Goal: Use online tool/utility: Utilize a website feature to perform a specific function

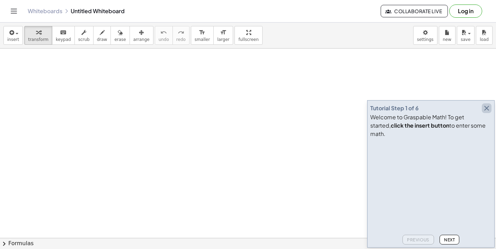
click at [488, 112] on icon "button" at bounding box center [486, 108] width 8 height 8
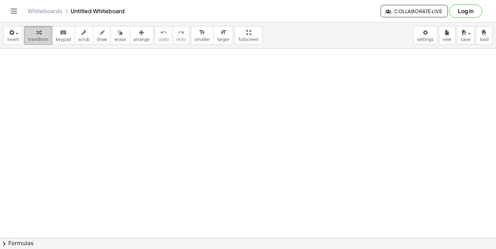
click at [42, 40] on span "transform" at bounding box center [38, 39] width 20 height 5
click at [64, 37] on span "keypad" at bounding box center [63, 39] width 15 height 5
click at [38, 37] on span "transform" at bounding box center [38, 39] width 20 height 5
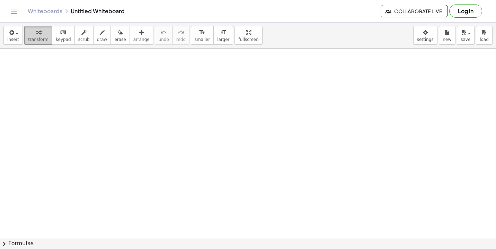
click at [49, 38] on button "transform" at bounding box center [38, 35] width 28 height 19
click at [56, 38] on span "keypad" at bounding box center [63, 39] width 15 height 5
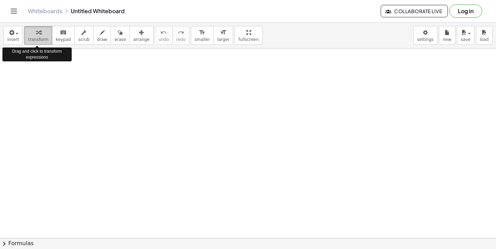
click at [44, 34] on div "button" at bounding box center [38, 32] width 20 height 8
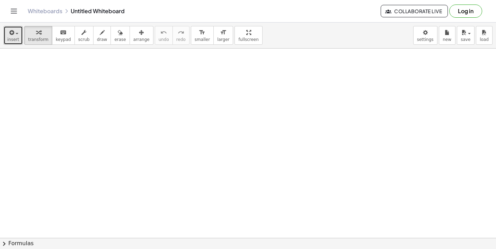
click at [19, 33] on button "insert" at bounding box center [12, 35] width 19 height 19
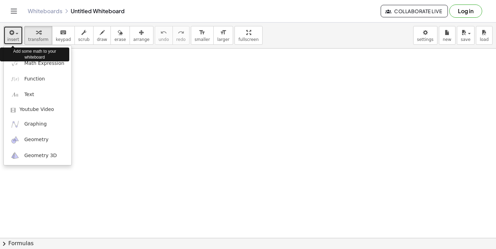
click at [13, 37] on span "insert" at bounding box center [13, 39] width 12 height 5
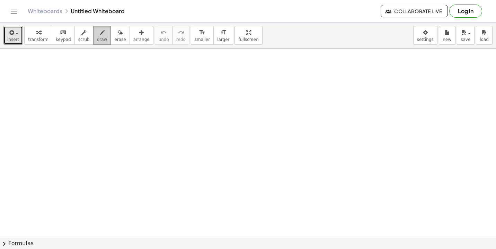
click at [97, 39] on span "draw" at bounding box center [102, 39] width 10 height 5
click at [82, 37] on span "scrub" at bounding box center [83, 39] width 11 height 5
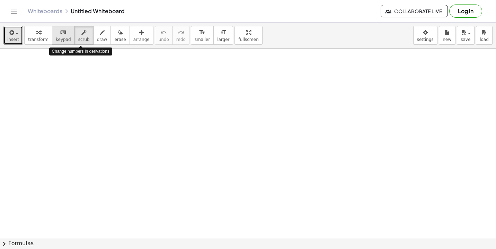
click at [55, 37] on button "keyboard keypad" at bounding box center [63, 35] width 23 height 19
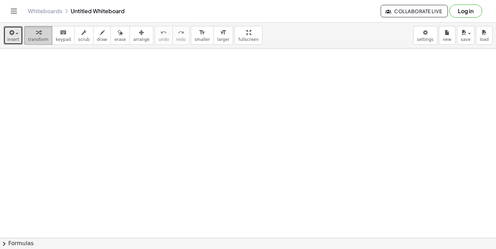
click at [38, 35] on icon "button" at bounding box center [38, 32] width 5 height 8
drag, startPoint x: 105, startPoint y: 70, endPoint x: 110, endPoint y: 105, distance: 35.7
click at [14, 43] on button "insert" at bounding box center [12, 35] width 19 height 19
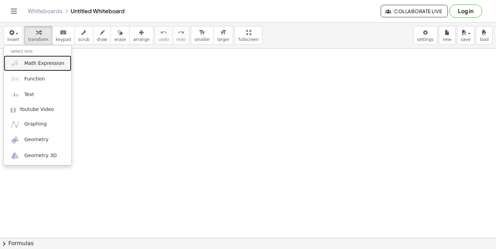
click at [34, 63] on span "Math Expression" at bounding box center [44, 63] width 40 height 7
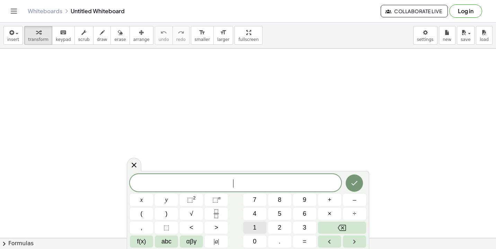
click at [262, 228] on button "1" at bounding box center [254, 227] width 23 height 12
click at [261, 238] on button "0" at bounding box center [254, 241] width 23 height 12
click at [169, 241] on span "abc" at bounding box center [166, 240] width 10 height 9
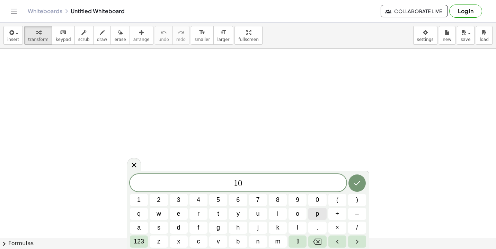
click at [315, 210] on button "p" at bounding box center [317, 213] width 18 height 12
click at [141, 240] on span "123" at bounding box center [139, 240] width 10 height 9
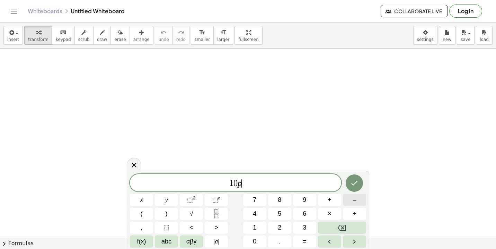
click at [361, 201] on button "–" at bounding box center [354, 199] width 23 height 12
click at [257, 213] on button "4" at bounding box center [254, 213] width 23 height 12
click at [332, 202] on button "+" at bounding box center [329, 199] width 23 height 12
click at [280, 231] on span "2" at bounding box center [279, 227] width 3 height 9
click at [136, 245] on button "f(x)" at bounding box center [141, 241] width 23 height 12
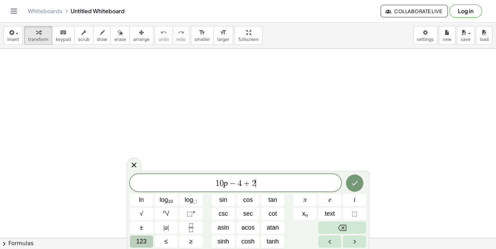
click at [144, 241] on span "123" at bounding box center [141, 240] width 10 height 9
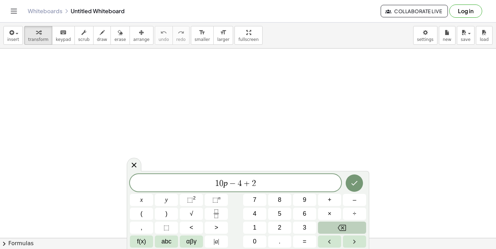
click at [179, 238] on div "1 0 p − 4 + 2 x y ⬚ 2 ⬚ n 7 8 9 + – ( ) √ 4 5 6 × ÷ , ⬚ < > 1 2 3 f(x) abc αβγ …" at bounding box center [248, 210] width 236 height 73
click at [168, 239] on span "abc" at bounding box center [166, 240] width 10 height 9
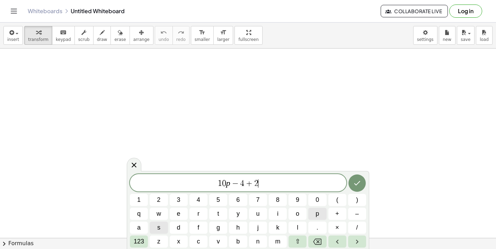
click at [315, 208] on button "p" at bounding box center [317, 213] width 18 height 12
click at [144, 239] on span "123" at bounding box center [139, 240] width 10 height 9
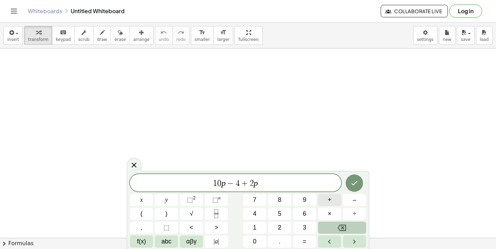
click at [325, 202] on button "+" at bounding box center [329, 199] width 23 height 12
click at [308, 211] on button "6" at bounding box center [304, 213] width 23 height 12
click at [354, 184] on icon "Done" at bounding box center [354, 183] width 6 height 4
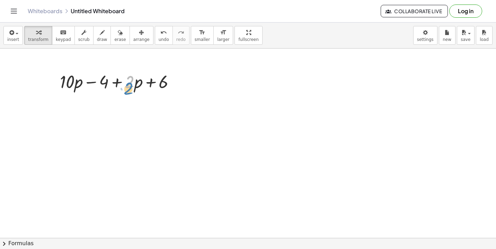
click at [132, 81] on div at bounding box center [119, 81] width 127 height 24
click at [117, 80] on div at bounding box center [119, 81] width 127 height 24
drag, startPoint x: 117, startPoint y: 82, endPoint x: 64, endPoint y: 82, distance: 53.7
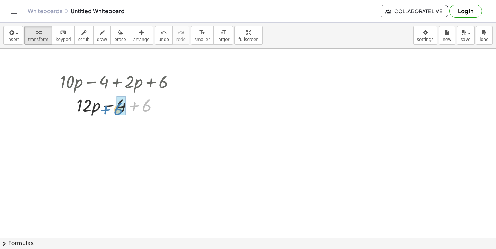
drag, startPoint x: 133, startPoint y: 102, endPoint x: 105, endPoint y: 105, distance: 28.6
click at [104, 105] on div at bounding box center [119, 105] width 127 height 24
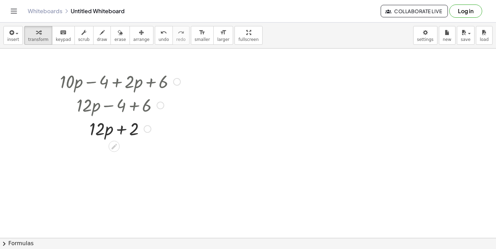
click at [160, 103] on div at bounding box center [160, 105] width 8 height 8
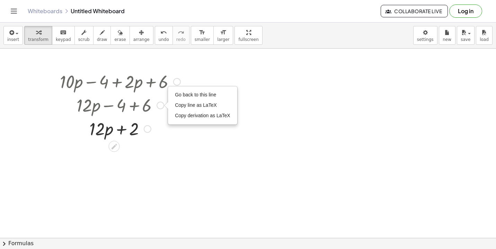
click at [160, 103] on div "Go back to this line Copy line as LaTeX Copy derivation as LaTeX" at bounding box center [160, 105] width 8 height 8
click at [145, 129] on div at bounding box center [148, 129] width 8 height 8
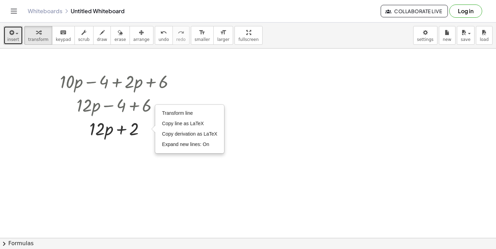
click at [15, 37] on span "insert" at bounding box center [13, 39] width 12 height 5
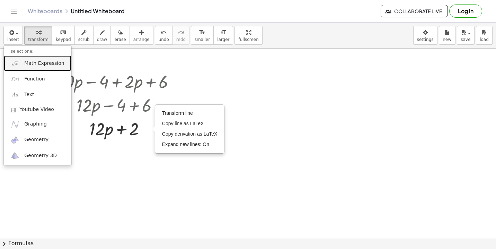
click at [32, 63] on span "Math Expression" at bounding box center [44, 63] width 40 height 7
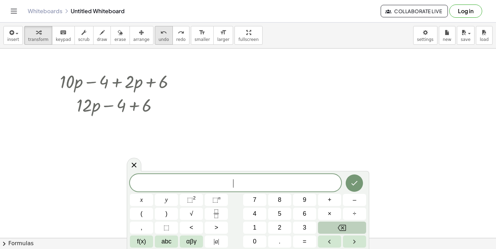
click at [159, 39] on span "undo" at bounding box center [164, 39] width 10 height 5
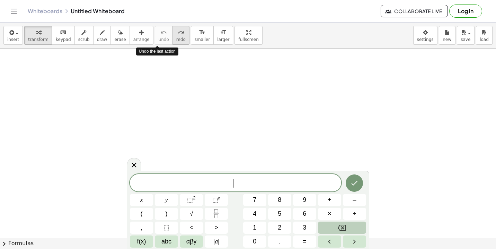
click at [172, 34] on button "redo redo" at bounding box center [180, 35] width 17 height 19
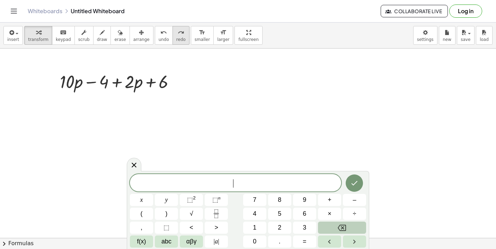
click at [172, 34] on button "redo redo" at bounding box center [180, 35] width 17 height 19
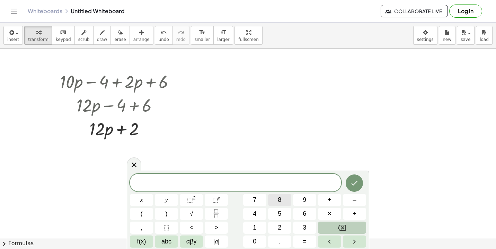
click at [279, 205] on button "8" at bounding box center [279, 199] width 23 height 12
click at [163, 242] on span "abc" at bounding box center [166, 240] width 10 height 9
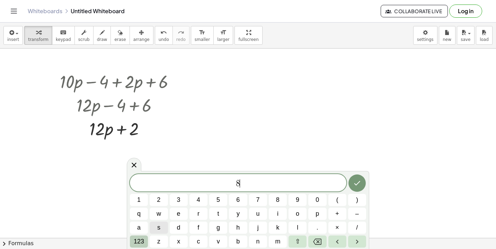
click at [139, 240] on span "123" at bounding box center [139, 240] width 10 height 9
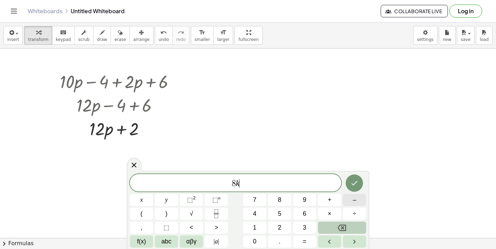
click at [355, 203] on span "–" at bounding box center [353, 199] width 3 height 9
click at [146, 216] on button "(" at bounding box center [141, 213] width 23 height 12
click at [296, 224] on button "3" at bounding box center [304, 227] width 23 height 12
click at [329, 201] on span "+" at bounding box center [329, 199] width 4 height 9
click at [281, 226] on button "2" at bounding box center [279, 227] width 23 height 12
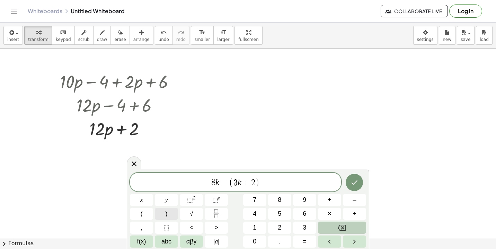
click at [170, 214] on button ")" at bounding box center [166, 213] width 23 height 12
click at [355, 183] on icon "Done" at bounding box center [354, 182] width 8 height 8
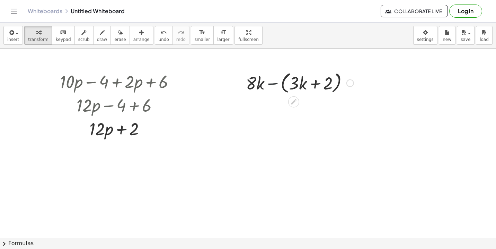
click at [268, 81] on div at bounding box center [299, 82] width 115 height 26
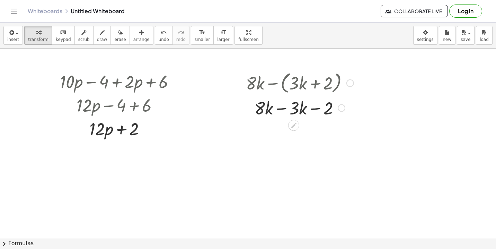
click at [280, 108] on div at bounding box center [299, 108] width 115 height 24
click at [299, 132] on div at bounding box center [299, 131] width 115 height 24
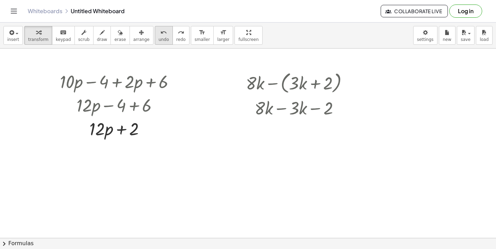
click at [160, 36] on icon "undo" at bounding box center [163, 32] width 7 height 8
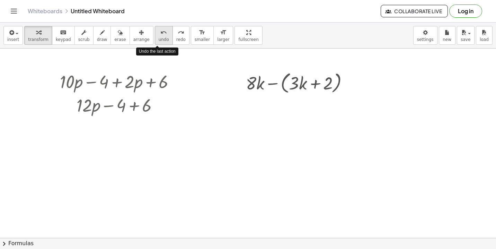
click at [160, 36] on icon "undo" at bounding box center [163, 32] width 7 height 8
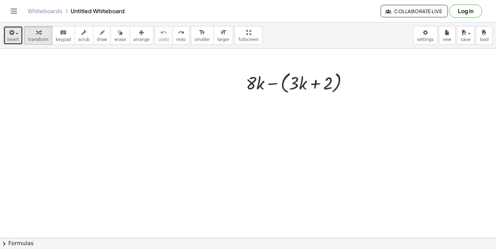
click at [12, 40] on span "insert" at bounding box center [13, 39] width 12 height 5
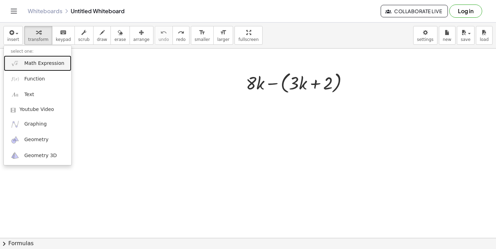
click at [31, 63] on span "Math Expression" at bounding box center [44, 63] width 40 height 7
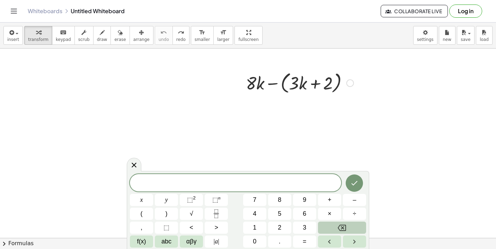
click at [352, 81] on div at bounding box center [350, 83] width 8 height 8
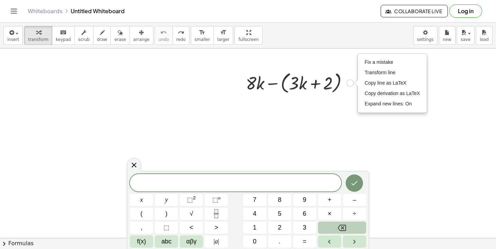
click at [346, 84] on div "Fix a mistake Transform line Copy line as LaTeX Copy derivation as LaTeX Expand…" at bounding box center [350, 83] width 8 height 8
click at [307, 228] on button "3" at bounding box center [304, 227] width 23 height 12
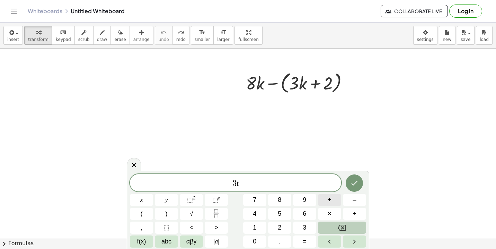
click at [334, 205] on button "+" at bounding box center [329, 199] width 23 height 12
click at [279, 227] on span "2" at bounding box center [279, 227] width 3 height 9
click at [301, 241] on button "=" at bounding box center [304, 241] width 23 height 12
click at [281, 204] on span "8" at bounding box center [279, 199] width 3 height 9
click at [352, 181] on icon "Done" at bounding box center [354, 183] width 8 height 8
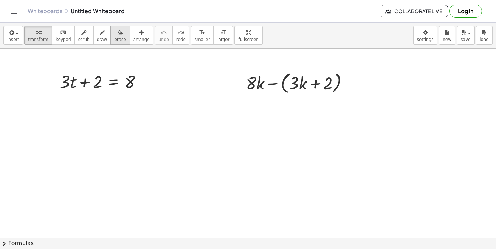
click at [118, 35] on icon "button" at bounding box center [120, 32] width 5 height 8
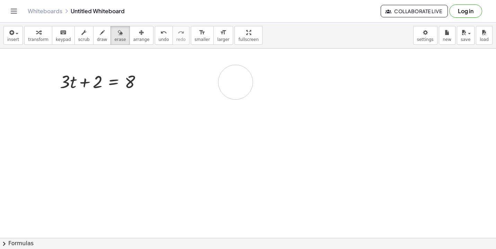
drag, startPoint x: 273, startPoint y: 82, endPoint x: 236, endPoint y: 82, distance: 37.0
drag, startPoint x: 228, startPoint y: 71, endPoint x: 293, endPoint y: 81, distance: 65.8
drag, startPoint x: 293, startPoint y: 81, endPoint x: 307, endPoint y: 96, distance: 20.8
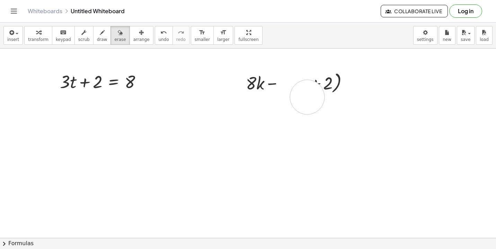
drag, startPoint x: 310, startPoint y: 92, endPoint x: 272, endPoint y: 92, distance: 38.8
drag, startPoint x: 272, startPoint y: 92, endPoint x: 316, endPoint y: 84, distance: 44.7
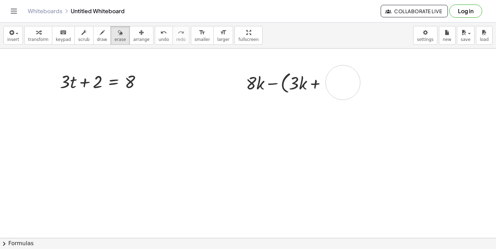
drag, startPoint x: 337, startPoint y: 83, endPoint x: 266, endPoint y: 74, distance: 71.2
click at [39, 36] on icon "button" at bounding box center [38, 32] width 5 height 8
click at [295, 101] on icon at bounding box center [293, 101] width 7 height 7
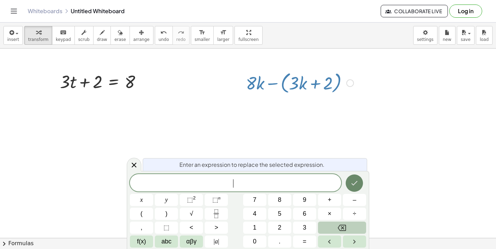
click at [349, 187] on button "Done" at bounding box center [353, 182] width 17 height 17
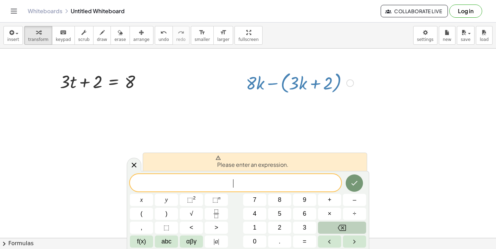
click at [342, 225] on icon "Backspace" at bounding box center [341, 227] width 8 height 8
click at [135, 165] on icon at bounding box center [134, 165] width 8 height 8
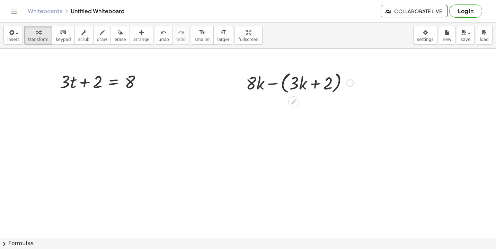
click at [349, 82] on div "Fix a mistake Transform line Copy line as LaTeX Copy derivation as LaTeX Expand…" at bounding box center [350, 83] width 8 height 8
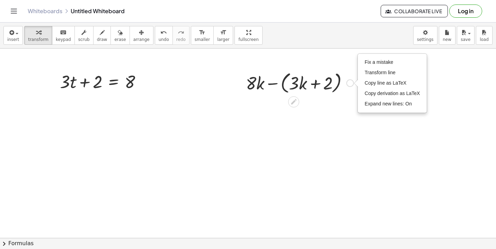
click at [349, 82] on div "Fix a mistake Transform line Copy line as LaTeX Copy derivation as LaTeX Expand…" at bounding box center [350, 83] width 8 height 8
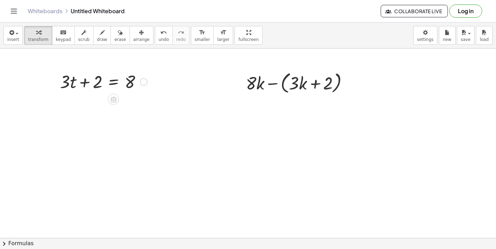
click at [86, 83] on div at bounding box center [103, 81] width 94 height 24
click at [130, 81] on div at bounding box center [103, 81] width 94 height 24
drag, startPoint x: 84, startPoint y: 82, endPoint x: 47, endPoint y: 85, distance: 37.5
click at [160, 34] on icon "undo" at bounding box center [163, 32] width 7 height 8
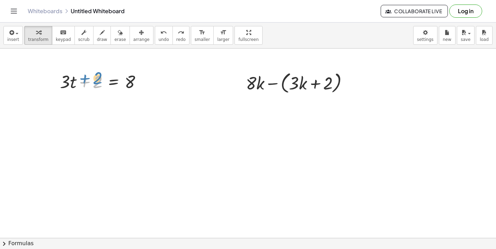
drag, startPoint x: 101, startPoint y: 79, endPoint x: 101, endPoint y: 71, distance: 8.0
click at [101, 71] on div at bounding box center [103, 81] width 94 height 24
click at [72, 85] on div at bounding box center [103, 81] width 94 height 24
drag, startPoint x: 68, startPoint y: 82, endPoint x: 63, endPoint y: 87, distance: 6.9
click at [63, 87] on div at bounding box center [103, 81] width 94 height 24
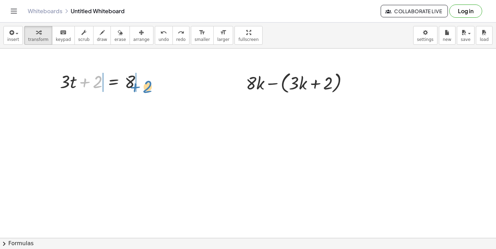
drag, startPoint x: 86, startPoint y: 82, endPoint x: 136, endPoint y: 87, distance: 50.4
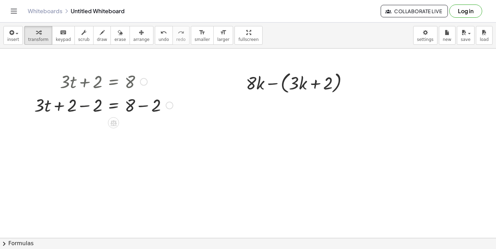
click at [82, 107] on div at bounding box center [103, 105] width 145 height 24
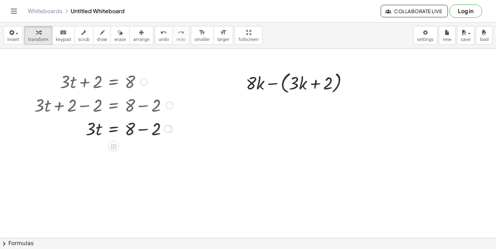
click at [147, 131] on div at bounding box center [103, 128] width 145 height 24
click at [130, 152] on div at bounding box center [103, 152] width 145 height 24
click at [99, 152] on div at bounding box center [103, 152] width 145 height 24
click at [89, 152] on div at bounding box center [103, 152] width 145 height 24
click at [117, 153] on div at bounding box center [103, 152] width 145 height 24
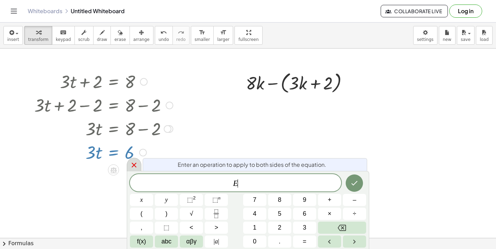
click at [136, 165] on icon at bounding box center [134, 165] width 8 height 8
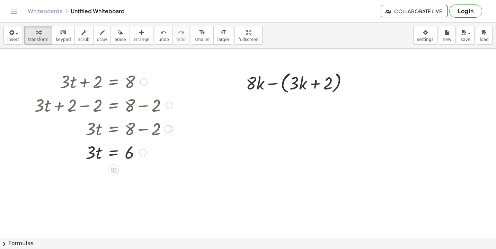
click at [119, 145] on div at bounding box center [103, 152] width 145 height 24
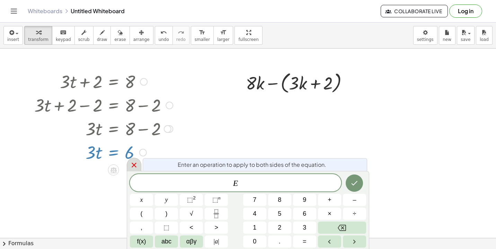
click at [136, 160] on div at bounding box center [134, 163] width 15 height 13
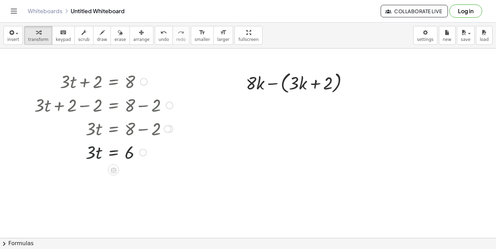
click at [121, 149] on div at bounding box center [103, 152] width 145 height 24
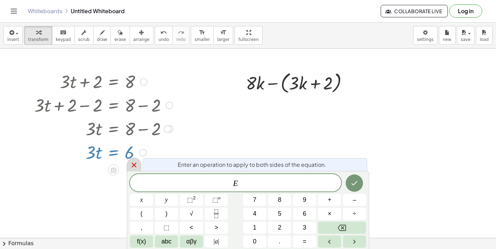
click at [137, 162] on icon at bounding box center [134, 165] width 8 height 8
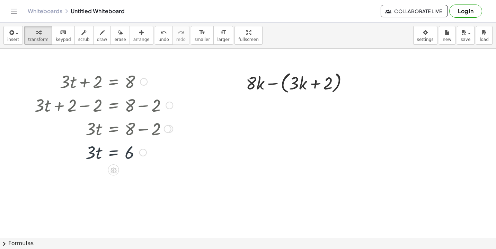
click at [127, 135] on div at bounding box center [117, 128] width 172 height 24
click at [102, 156] on div at bounding box center [103, 152] width 145 height 24
drag, startPoint x: 99, startPoint y: 154, endPoint x: 93, endPoint y: 168, distance: 15.2
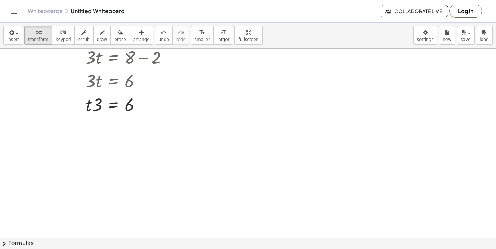
scroll to position [72, 0]
click at [160, 34] on icon "undo" at bounding box center [163, 32] width 7 height 8
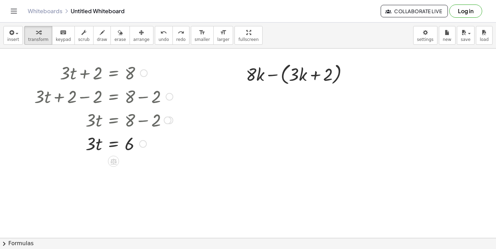
scroll to position [0, 0]
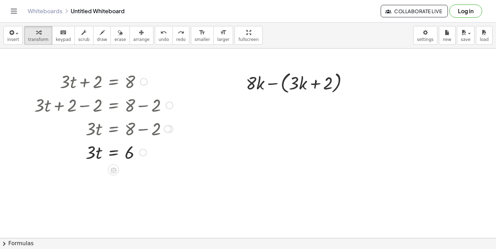
click at [92, 154] on div at bounding box center [103, 152] width 145 height 24
drag, startPoint x: 92, startPoint y: 154, endPoint x: 103, endPoint y: 156, distance: 11.2
click at [155, 38] on button "undo undo" at bounding box center [164, 35] width 18 height 19
drag, startPoint x: 129, startPoint y: 155, endPoint x: 105, endPoint y: 157, distance: 24.3
click at [105, 157] on div at bounding box center [103, 152] width 145 height 24
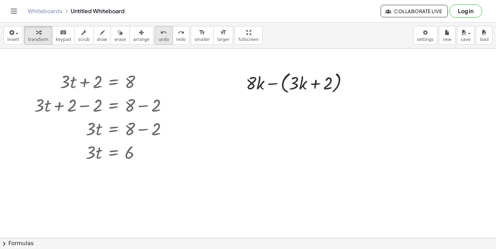
click at [160, 36] on icon "undo" at bounding box center [163, 32] width 7 height 8
drag, startPoint x: 98, startPoint y: 156, endPoint x: 103, endPoint y: 155, distance: 5.0
click at [103, 155] on div at bounding box center [103, 152] width 94 height 24
click at [110, 152] on div at bounding box center [103, 152] width 94 height 24
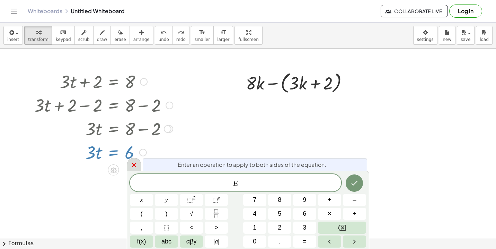
click at [134, 161] on icon at bounding box center [134, 165] width 8 height 8
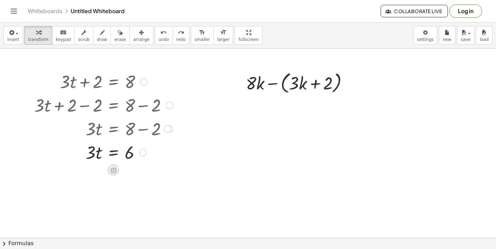
click at [114, 169] on icon at bounding box center [113, 169] width 7 height 7
click at [141, 169] on icon at bounding box center [141, 169] width 4 height 1
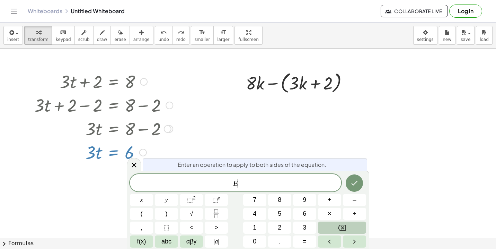
click at [338, 231] on button "Backspace" at bounding box center [342, 227] width 48 height 12
click at [350, 213] on button "÷" at bounding box center [354, 213] width 23 height 12
click at [357, 182] on icon "Done" at bounding box center [354, 183] width 8 height 8
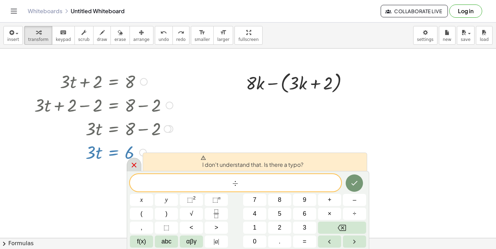
click at [131, 163] on icon at bounding box center [134, 165] width 8 height 8
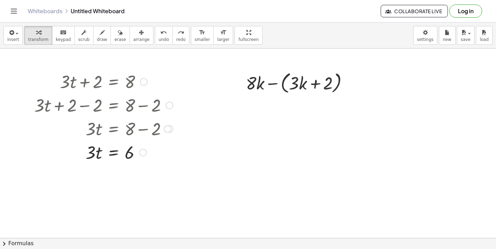
click at [109, 159] on div at bounding box center [103, 152] width 94 height 24
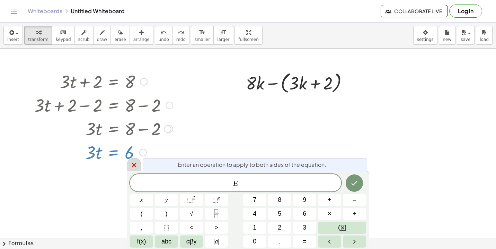
click at [132, 168] on icon at bounding box center [134, 165] width 8 height 8
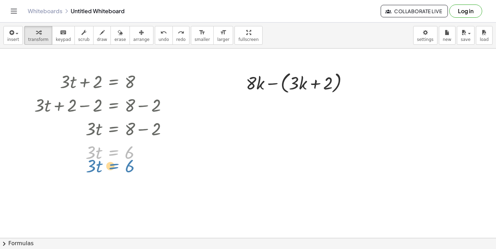
drag, startPoint x: 111, startPoint y: 154, endPoint x: 111, endPoint y: 167, distance: 13.2
drag, startPoint x: 97, startPoint y: 154, endPoint x: 93, endPoint y: 165, distance: 12.2
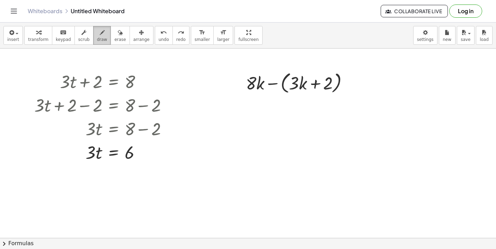
click at [100, 33] on icon "button" at bounding box center [102, 32] width 5 height 8
drag, startPoint x: 41, startPoint y: 80, endPoint x: 81, endPoint y: 68, distance: 41.2
click at [81, 68] on div at bounding box center [248, 237] width 496 height 378
click at [121, 35] on button "erase" at bounding box center [119, 35] width 19 height 19
drag, startPoint x: 81, startPoint y: 69, endPoint x: 45, endPoint y: 80, distance: 37.4
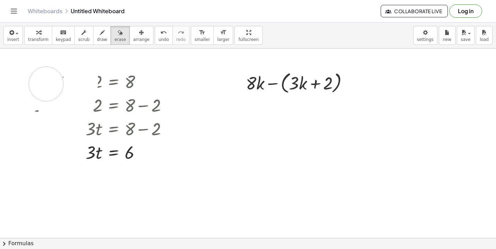
click at [45, 80] on div at bounding box center [248, 237] width 496 height 378
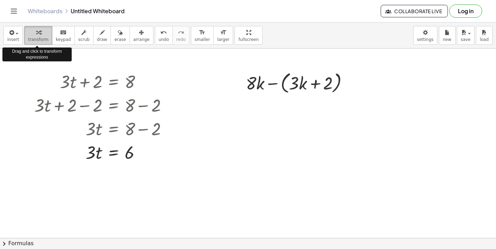
click at [39, 35] on icon "button" at bounding box center [38, 32] width 5 height 8
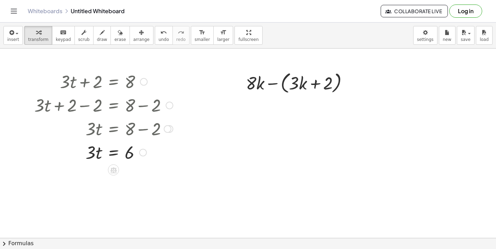
drag, startPoint x: 52, startPoint y: 106, endPoint x: 58, endPoint y: 106, distance: 6.6
click at [58, 106] on div at bounding box center [103, 105] width 145 height 24
drag, startPoint x: 58, startPoint y: 106, endPoint x: 62, endPoint y: 107, distance: 3.8
click at [62, 107] on div at bounding box center [103, 105] width 145 height 24
